Goal: Use online tool/utility: Utilize a website feature to perform a specific function

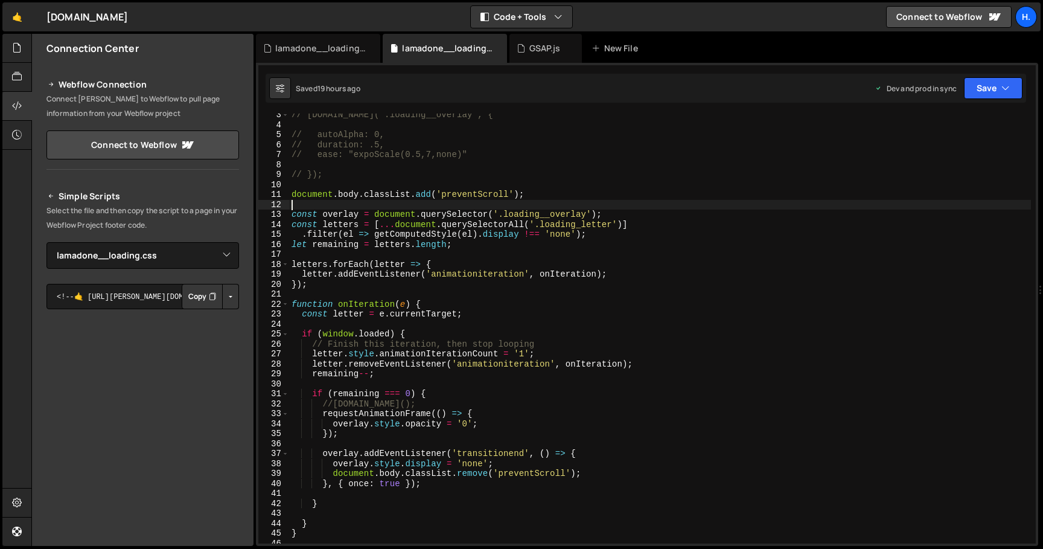
select select "44783"
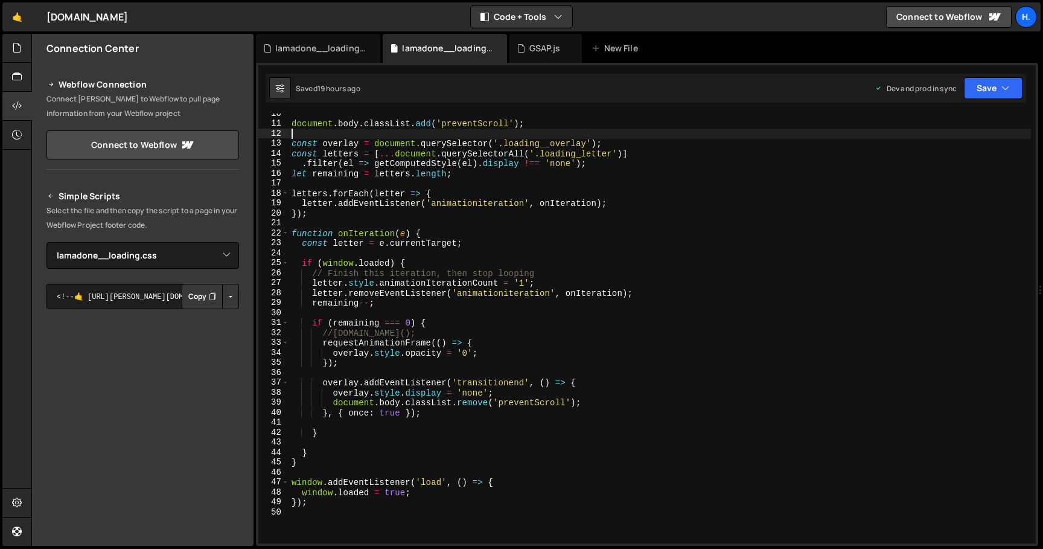
scroll to position [95, 0]
click at [449, 415] on div "document . body . classList . add ( 'preventScroll' ) ; const overlay = documen…" at bounding box center [660, 332] width 742 height 450
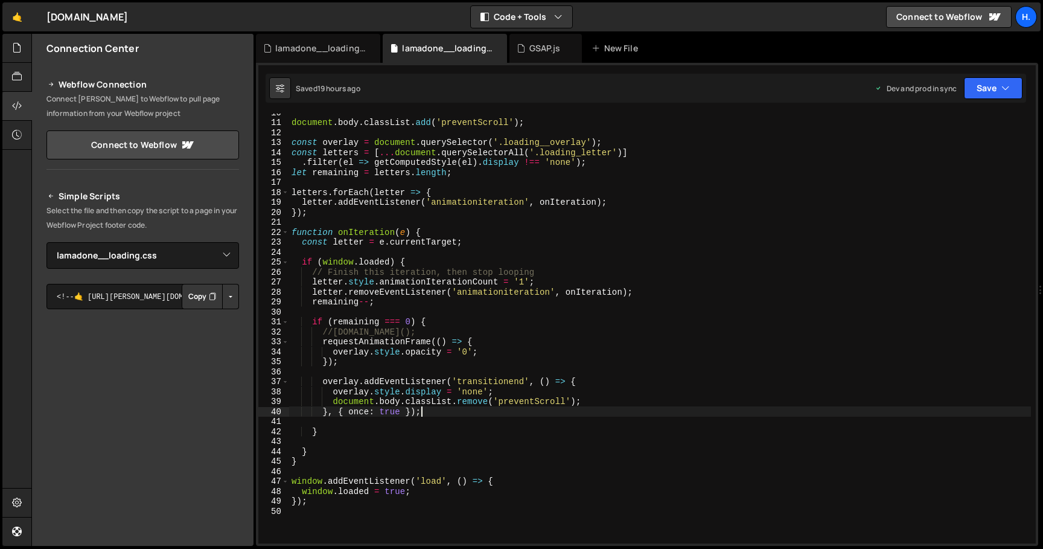
click at [587, 401] on div "document . body . classList . add ( 'preventScroll' ) ; const overlay = documen…" at bounding box center [660, 332] width 742 height 450
type textarea "document.body.classList.remove('preventScroll');"
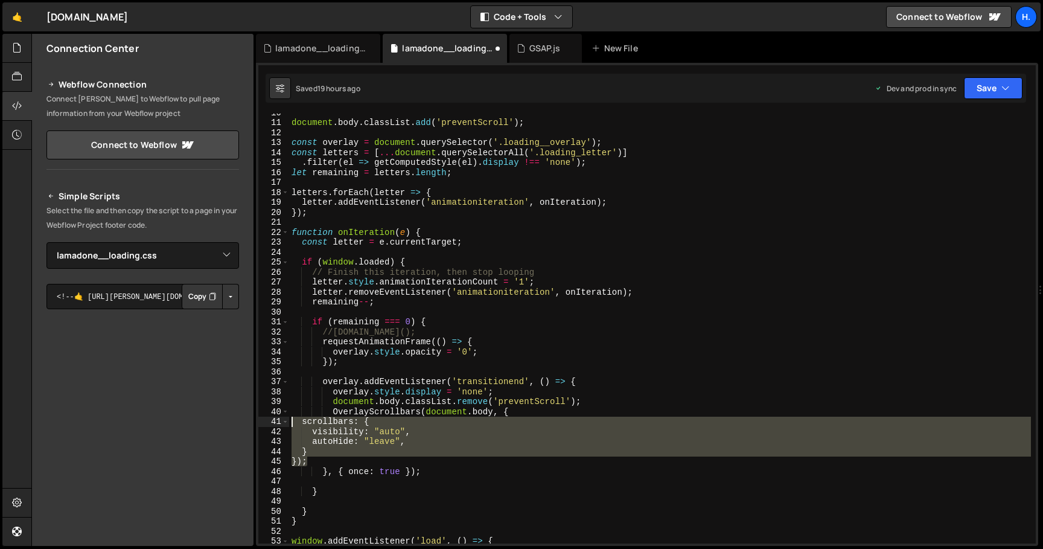
drag, startPoint x: 330, startPoint y: 459, endPoint x: 257, endPoint y: 420, distance: 82.1
click at [257, 420] on div "1 Type cmd + s to save your Javascript file. הההההההההההההההההההההההההההההההההה…" at bounding box center [647, 304] width 782 height 483
click at [589, 402] on div "document . body . classList . add ( 'preventScroll' ) ; const overlay = documen…" at bounding box center [660, 332] width 742 height 450
type textarea "document.body.classList.remove('preventScroll');"
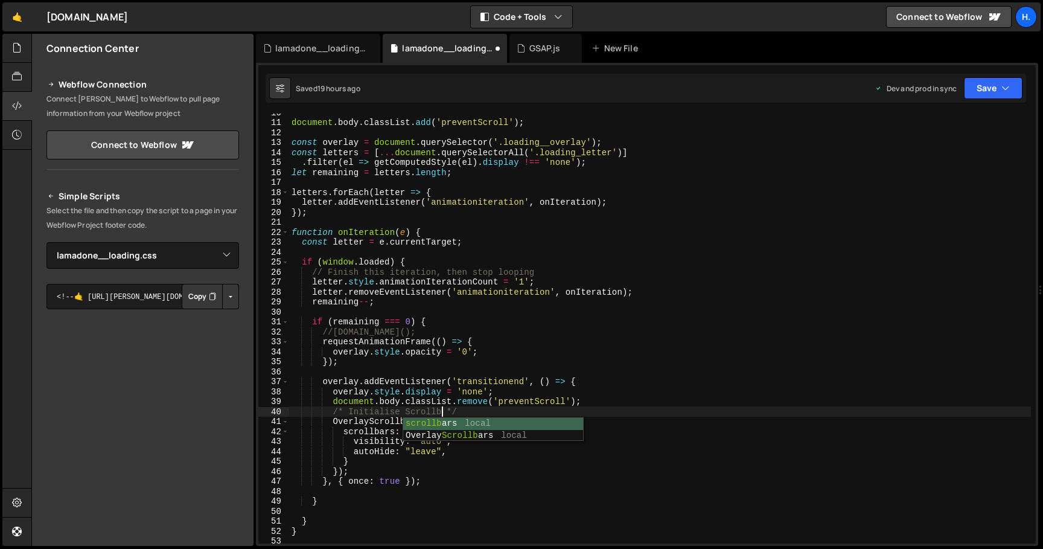
scroll to position [0, 11]
click at [439, 464] on div "document . body . classList . add ( 'preventScroll' ) ; const overlay = documen…" at bounding box center [660, 332] width 742 height 450
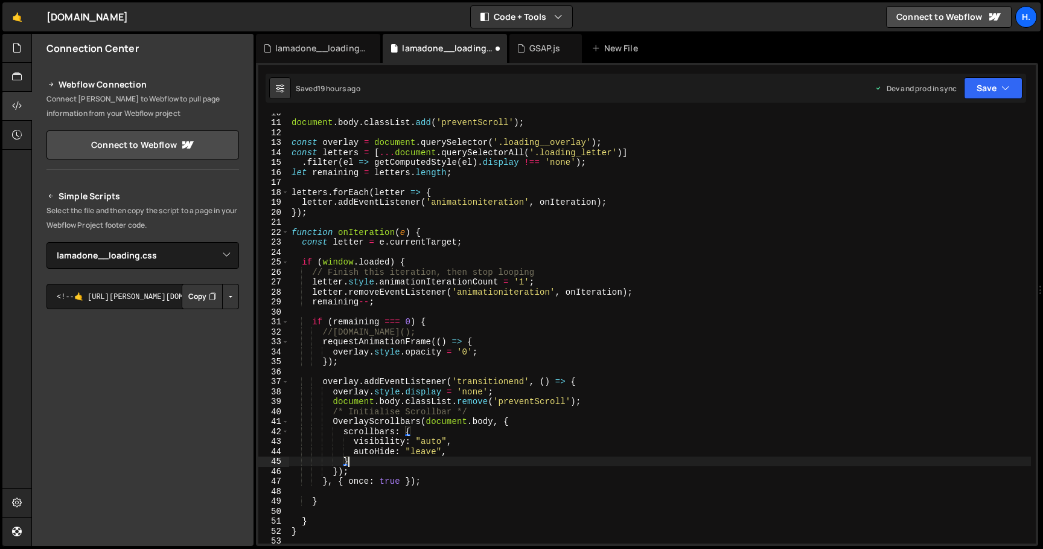
type textarea "});"
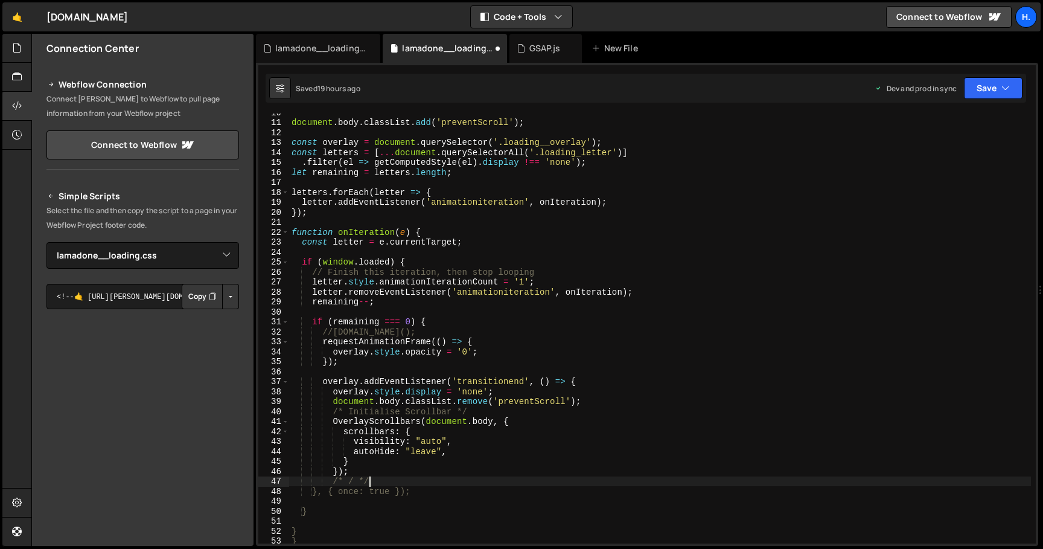
scroll to position [0, 5]
click at [454, 453] on div "document . body . classList . add ( 'preventScroll' ) ; const overlay = documen…" at bounding box center [660, 332] width 742 height 450
type textarea "autoHide: "leave","
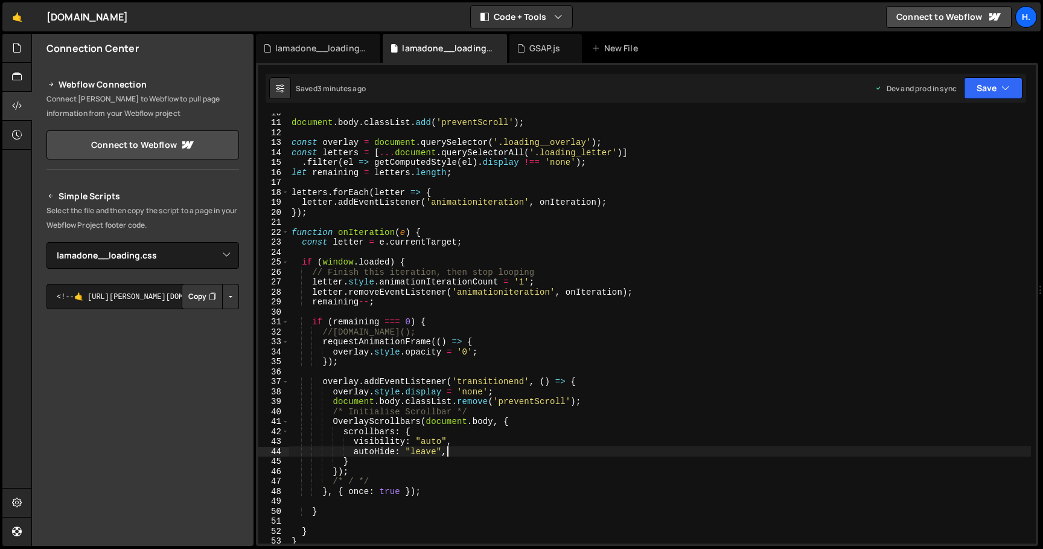
scroll to position [0, 4]
paste textarea "clickScrolling: true"
click at [323, 471] on div "document . body . classList . add ( 'preventScroll' ) ; const overlay = documen…" at bounding box center [660, 332] width 742 height 450
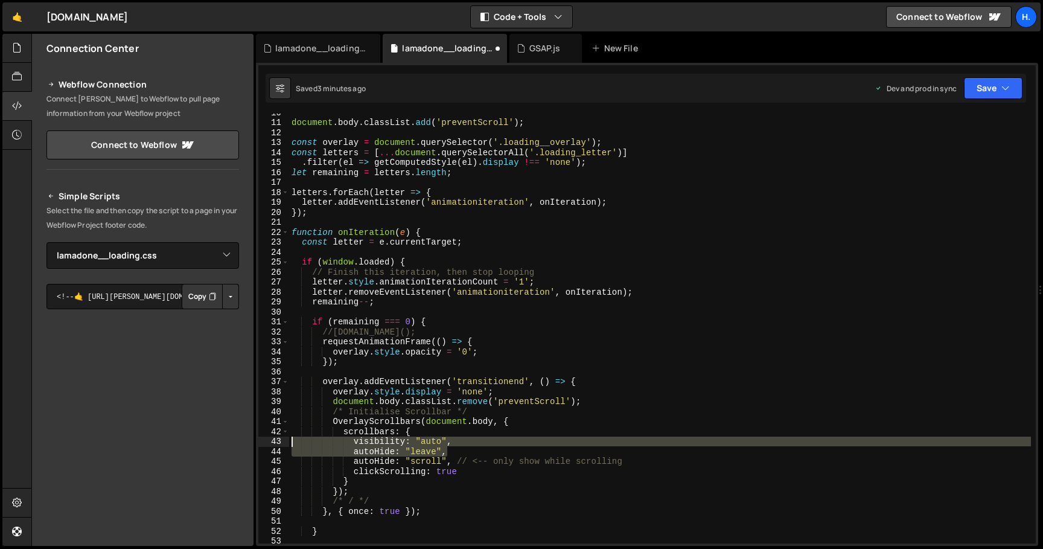
drag, startPoint x: 455, startPoint y: 451, endPoint x: 249, endPoint y: 439, distance: 206.2
click at [249, 439] on div "Files New File Create your first file Get started by starting a Javascript or C…" at bounding box center [537, 290] width 1012 height 512
type textarea "visibility: "auto", autoHide: "leave","
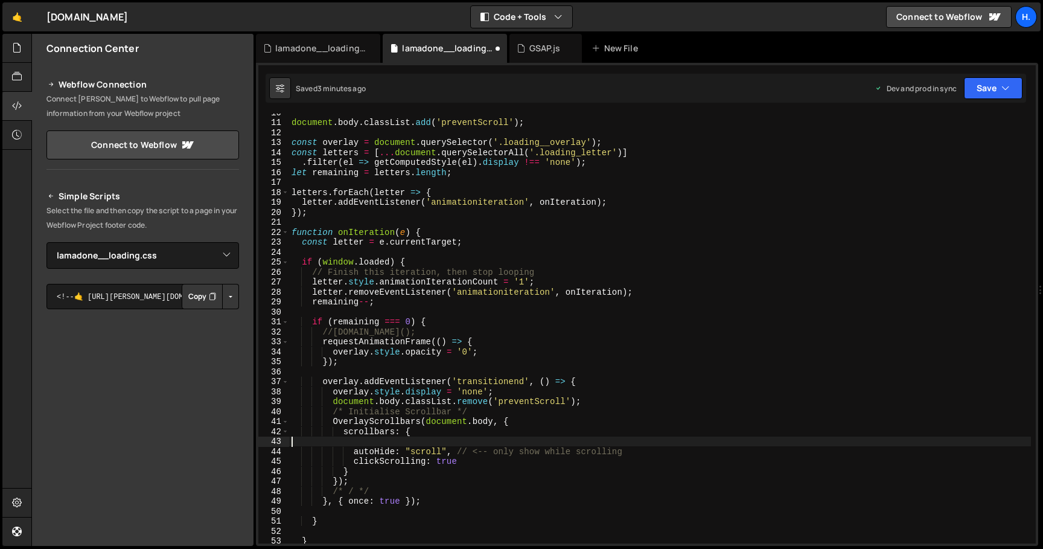
scroll to position [0, 0]
click at [493, 473] on div "document . body . classList . add ( 'preventScroll' ) ; const overlay = documen…" at bounding box center [660, 332] width 742 height 450
type textarea "clickScrolling: true"
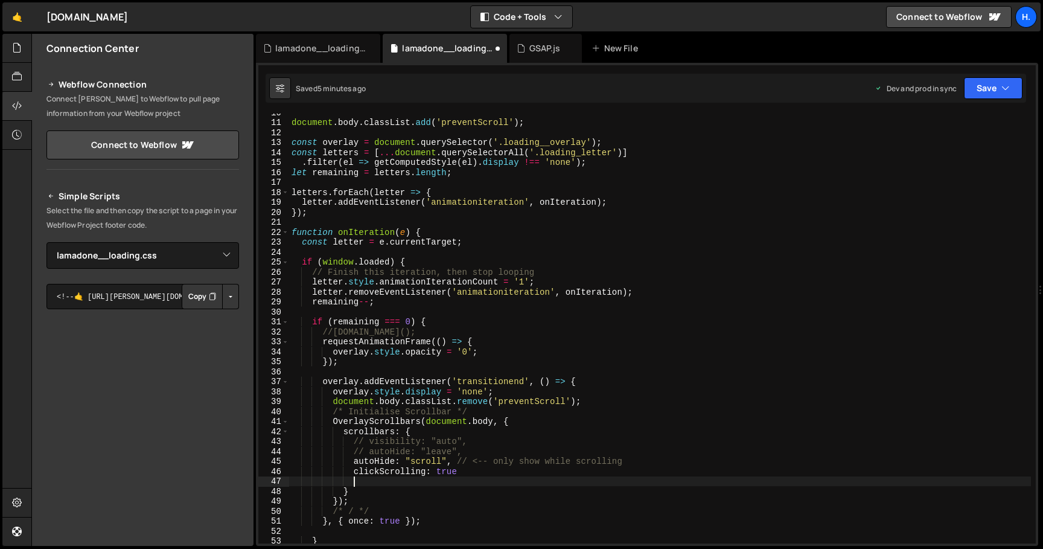
scroll to position [0, 4]
paste textarea "scrollPropagation: false"
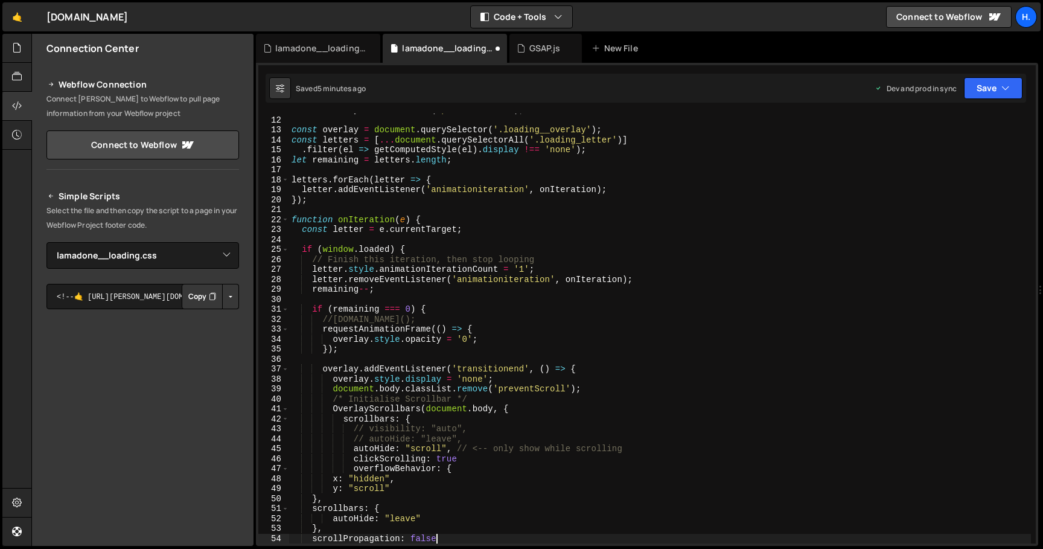
scroll to position [108, 0]
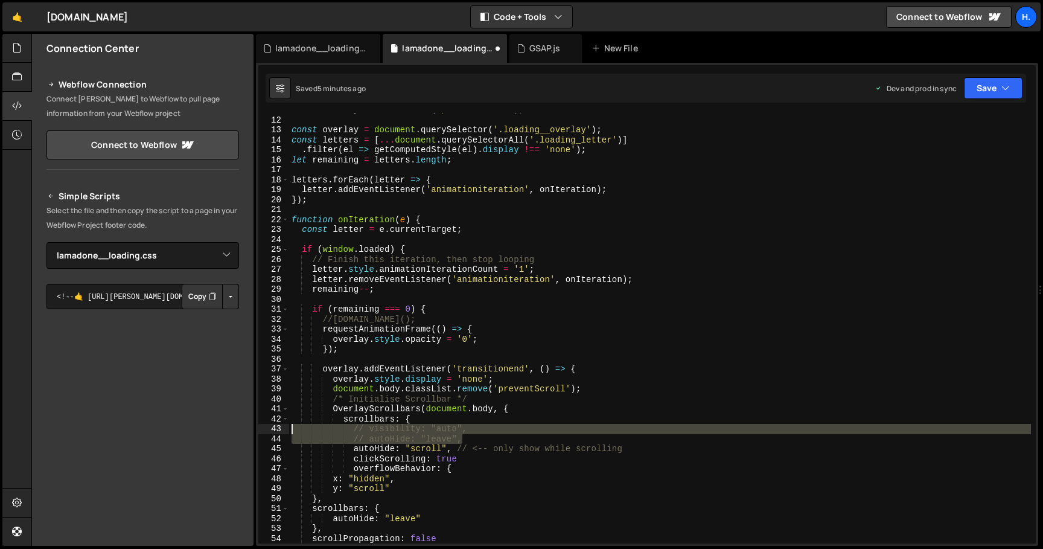
drag, startPoint x: 470, startPoint y: 439, endPoint x: 257, endPoint y: 426, distance: 212.9
click at [257, 426] on div "1 Type cmd + s to save your Javascript file. הההההההההההההההההההההההההההההההההה…" at bounding box center [647, 304] width 782 height 483
type textarea "// visibility: "auto", // autoHide: "leave","
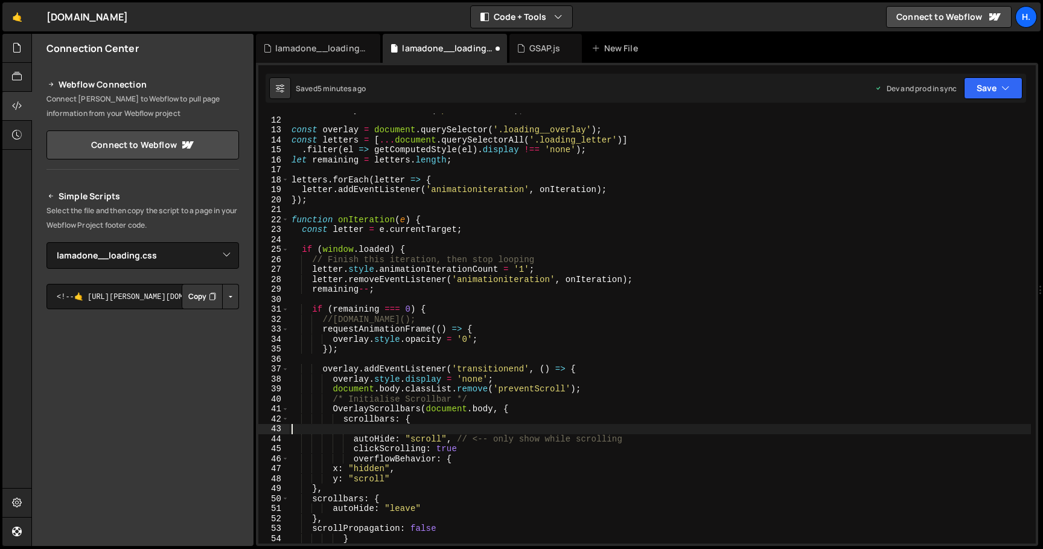
type textarea "// visibility: "auto", // autoHide: "leave","
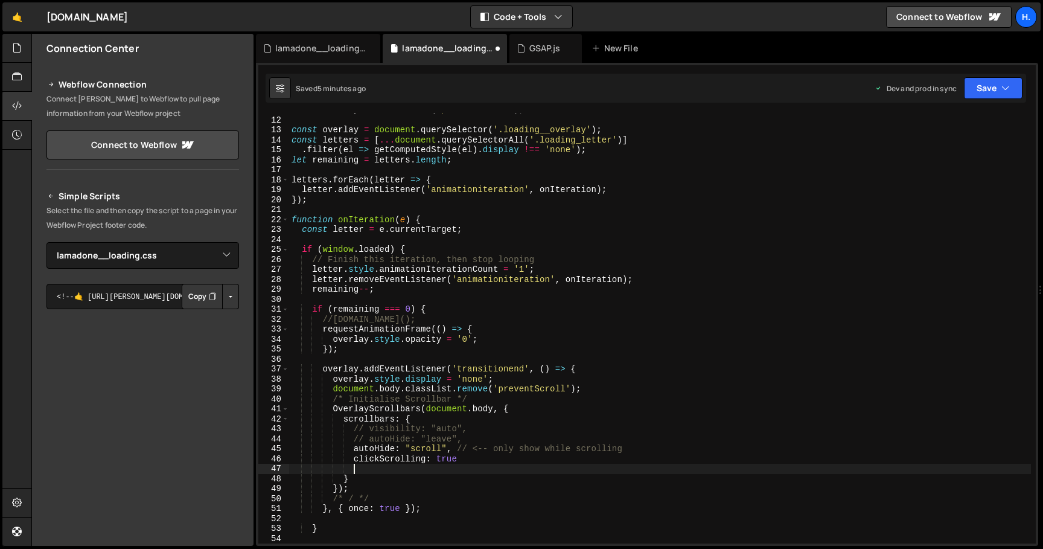
type textarea "clickScrolling: true"
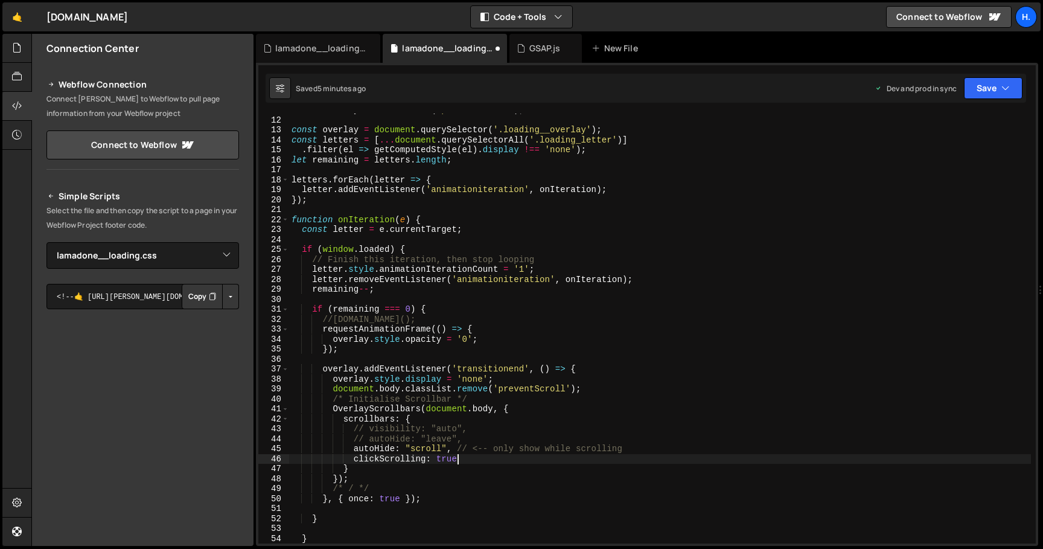
click at [625, 214] on div "document . body . classList . add ( 'preventScroll' ) ; const overlay = documen…" at bounding box center [660, 330] width 742 height 450
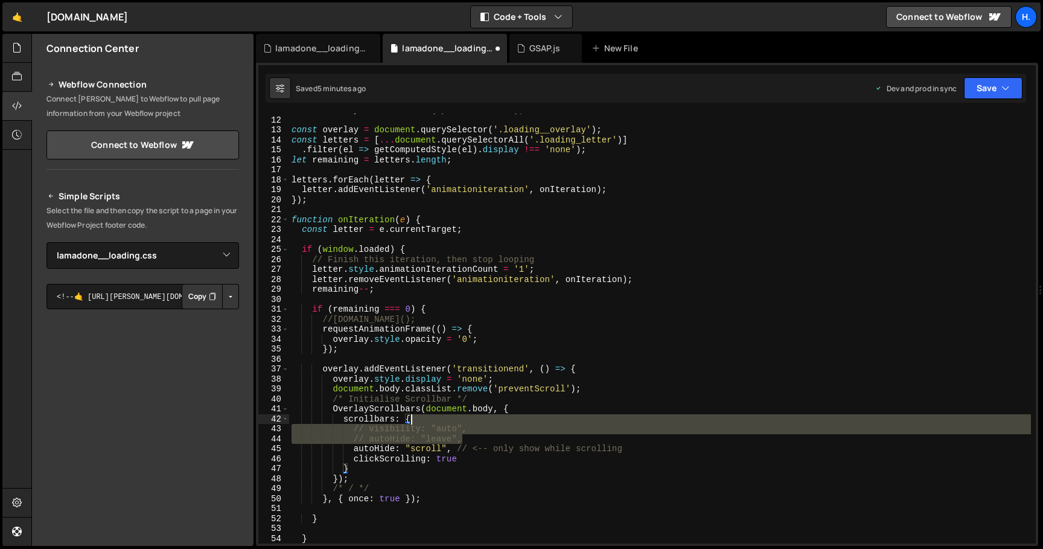
drag, startPoint x: 499, startPoint y: 438, endPoint x: 499, endPoint y: 419, distance: 19.3
click at [499, 419] on div "document . body . classList . add ( 'preventScroll' ) ; const overlay = documen…" at bounding box center [660, 330] width 742 height 450
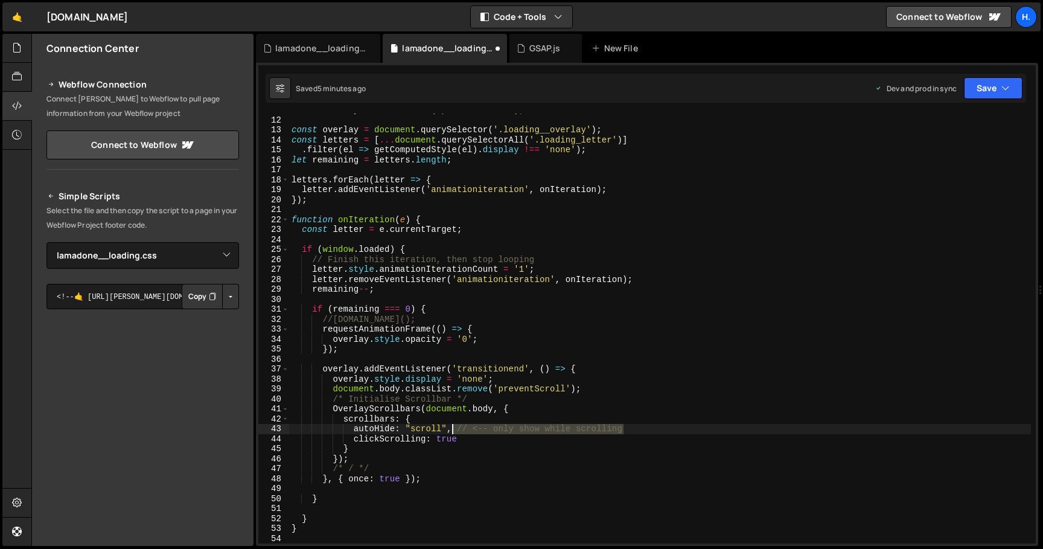
drag, startPoint x: 638, startPoint y: 427, endPoint x: 455, endPoint y: 427, distance: 183.5
click at [455, 427] on div "document . body . classList . add ( 'preventScroll' ) ; const overlay = documen…" at bounding box center [660, 330] width 742 height 450
click at [516, 409] on div "document . body . classList . add ( 'preventScroll' ) ; const overlay = documen…" at bounding box center [660, 330] width 742 height 450
type textarea "OverlayScrollbars(document.body, {"
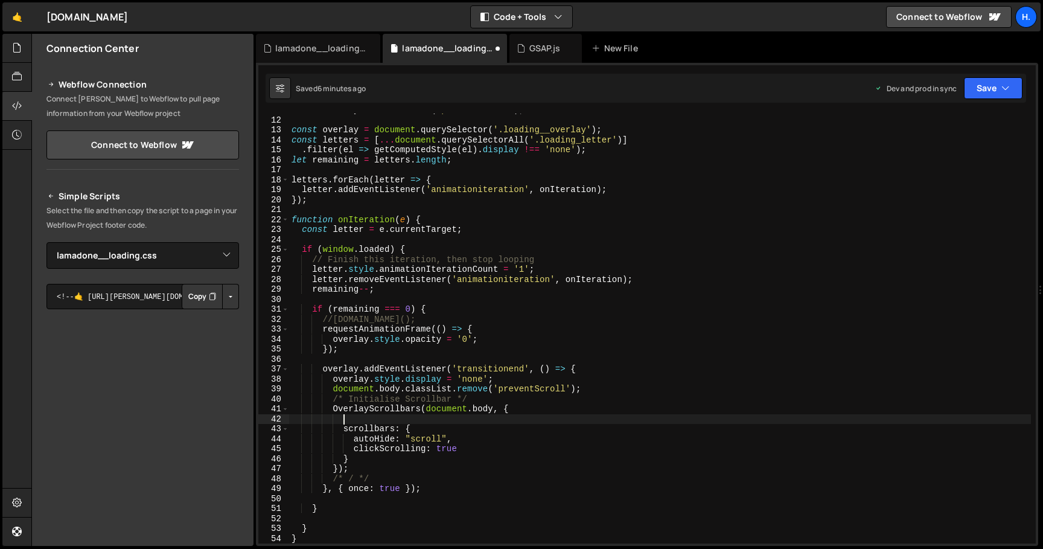
paste textarea "},"
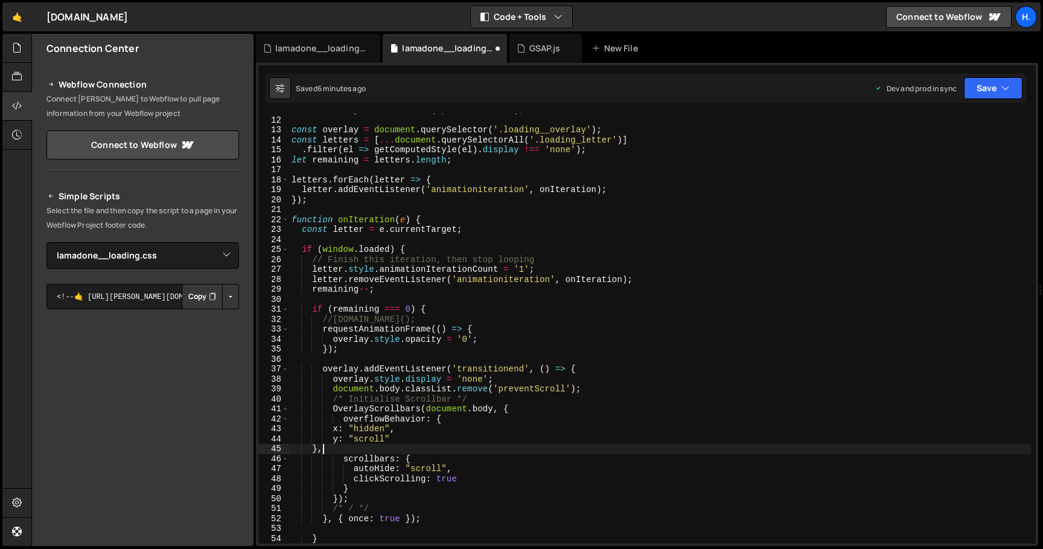
scroll to position [0, 1]
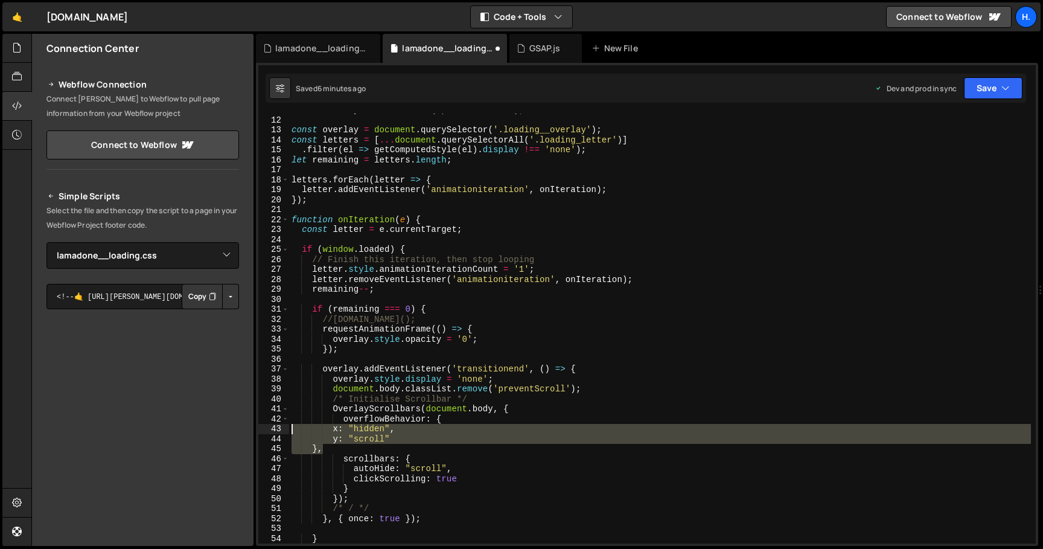
drag, startPoint x: 370, startPoint y: 450, endPoint x: 258, endPoint y: 428, distance: 114.4
click at [258, 428] on div "}, 11 12 13 14 15 16 17 18 19 20 21 22 23 24 25 26 27 28 29 30 31 32 33 34 35 3…" at bounding box center [646, 328] width 777 height 430
click at [362, 489] on div "document . body . classList . add ( 'preventScroll' ) ; const overlay = documen…" at bounding box center [660, 330] width 742 height 450
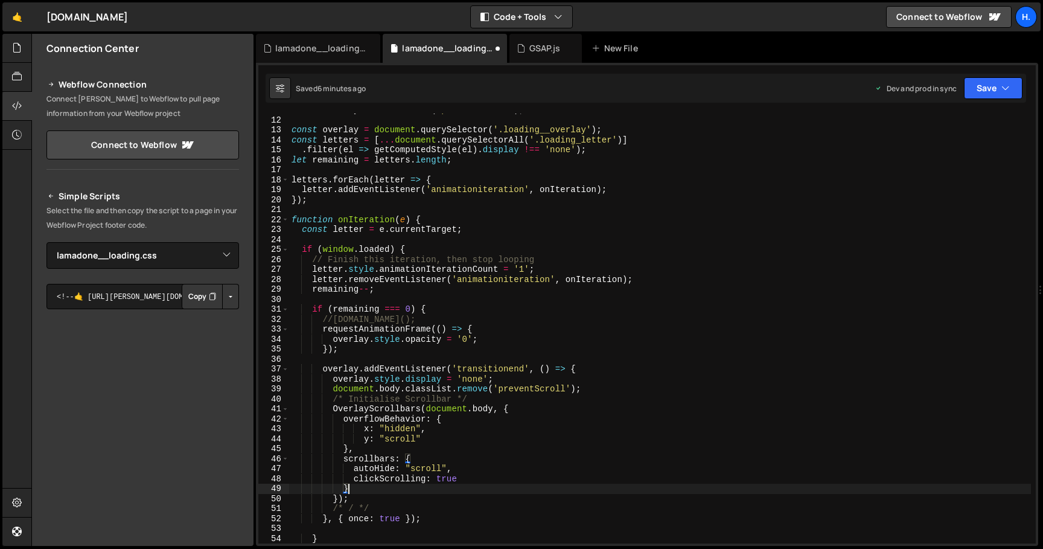
type textarea "},"
paste textarea "scrollPropagation: false"
type textarea "scrollPropagation: false"
